Goal: Entertainment & Leisure: Consume media (video, audio)

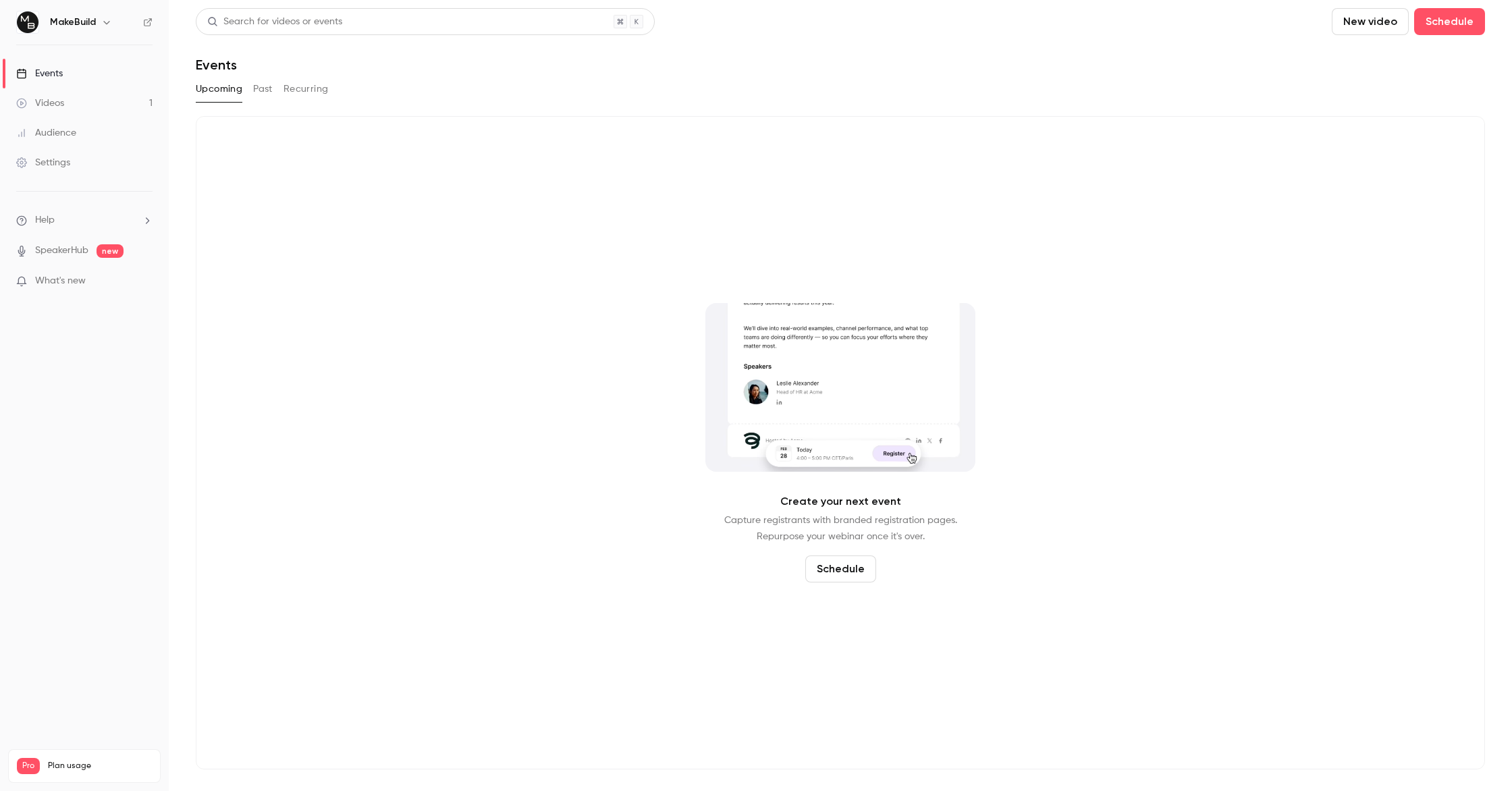
click at [73, 250] on link "SpeakerHub" at bounding box center [62, 250] width 53 height 14
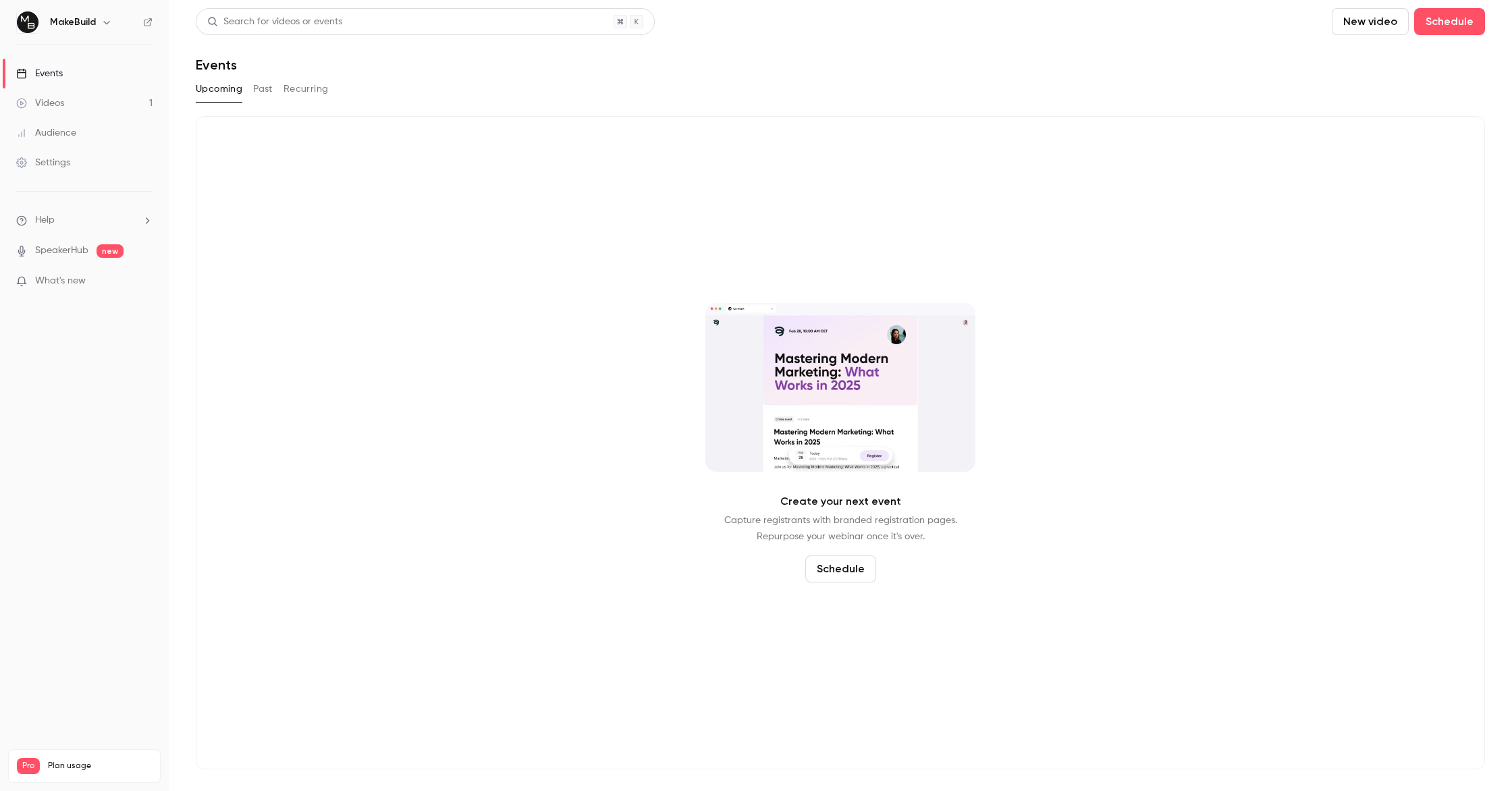
click at [83, 106] on link "Videos 1" at bounding box center [85, 103] width 169 height 29
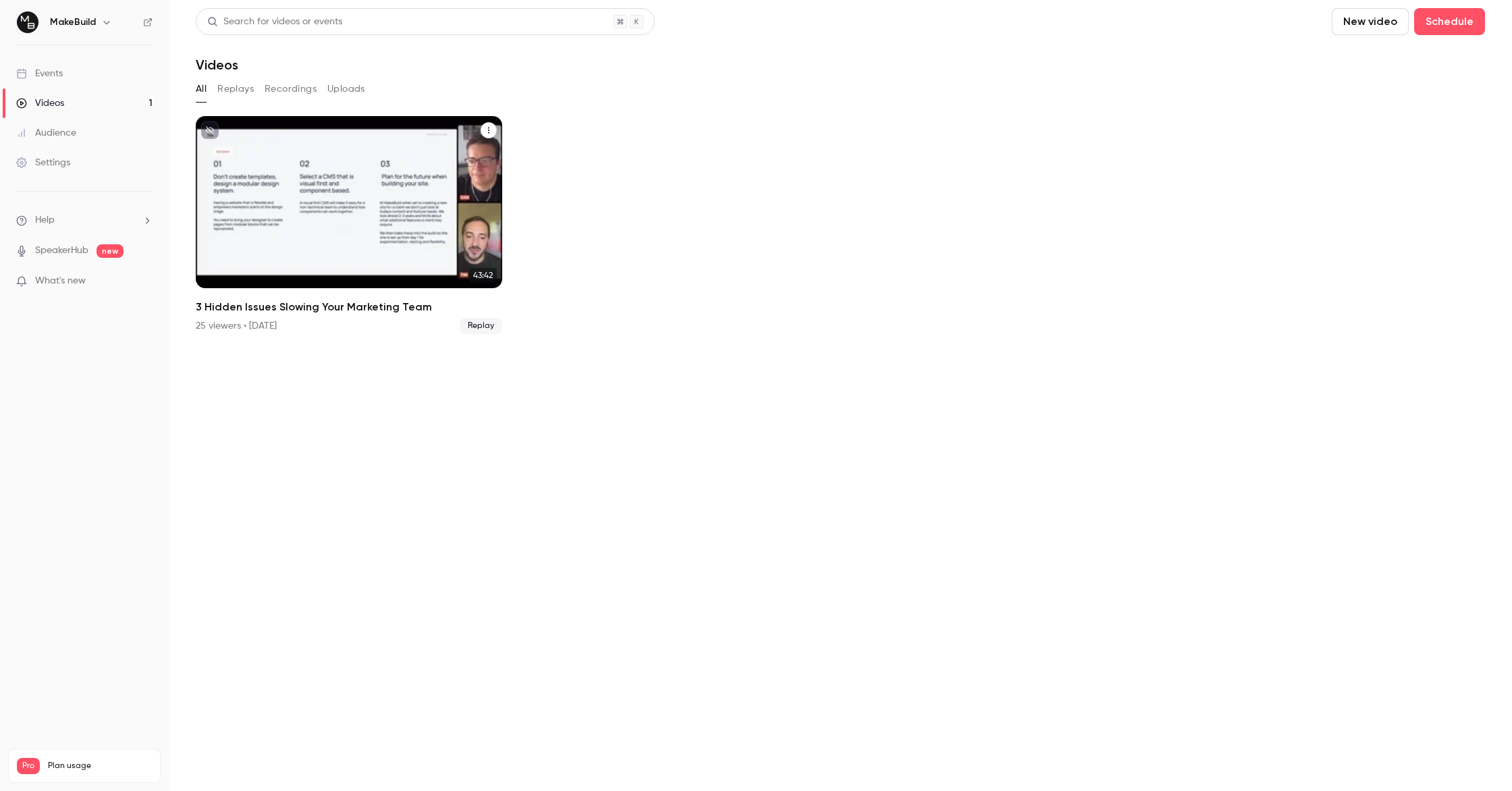
click at [463, 202] on div "MakeBuild [DATE] 3 Hidden Issues Slowing Your Marketing Team" at bounding box center [348, 201] width 306 height 172
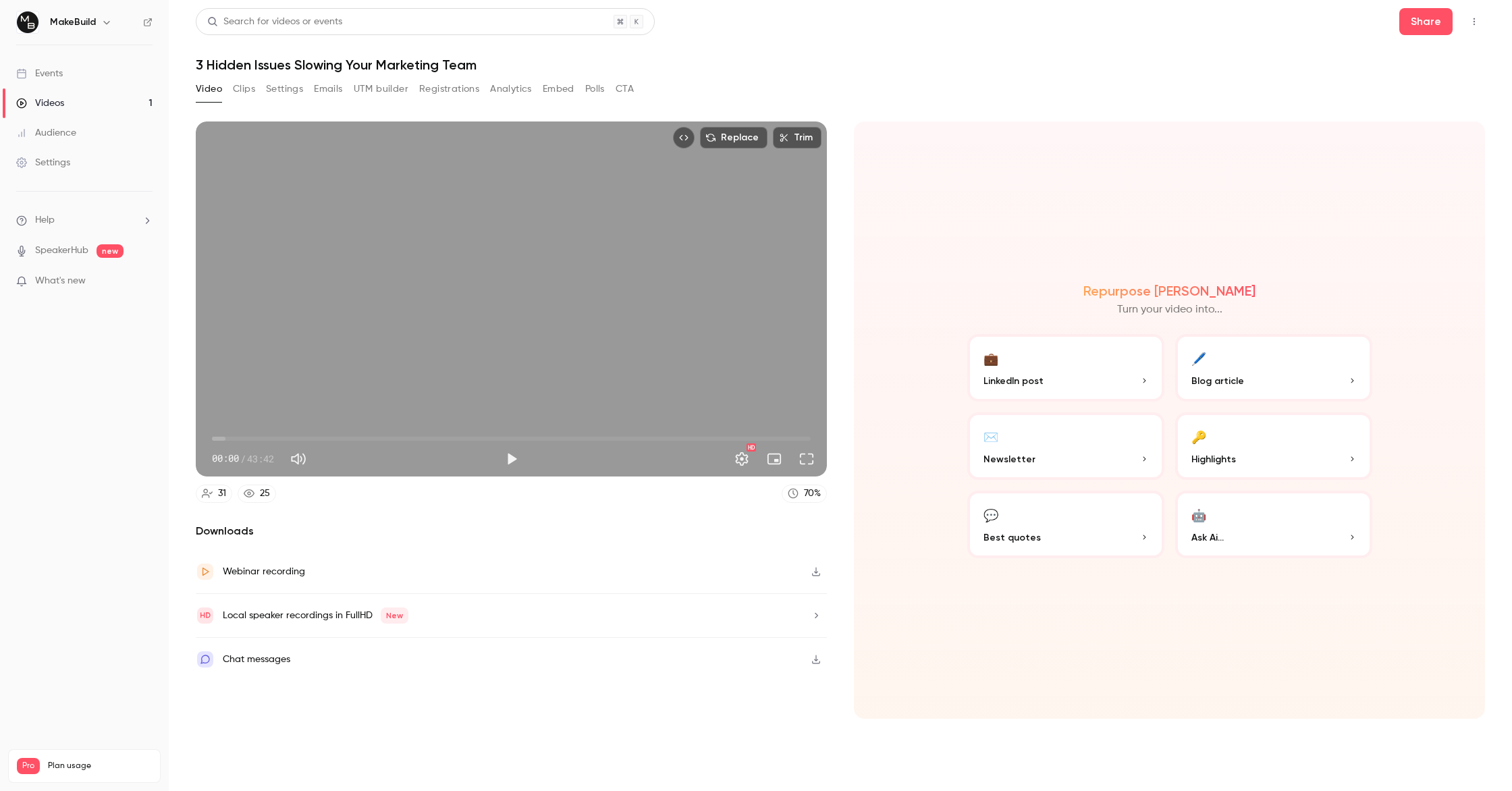
click at [1012, 535] on span "Best quotes" at bounding box center [1012, 537] width 57 height 14
